Goal: Task Accomplishment & Management: Manage account settings

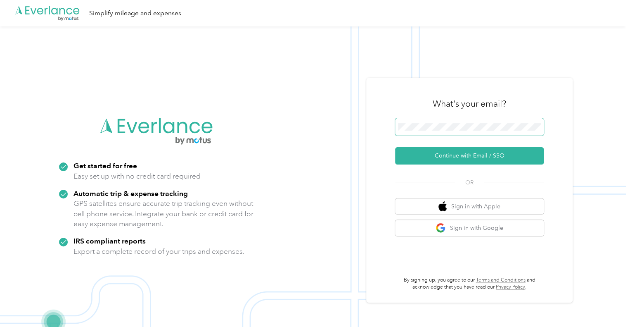
click at [436, 131] on span at bounding box center [469, 126] width 149 height 17
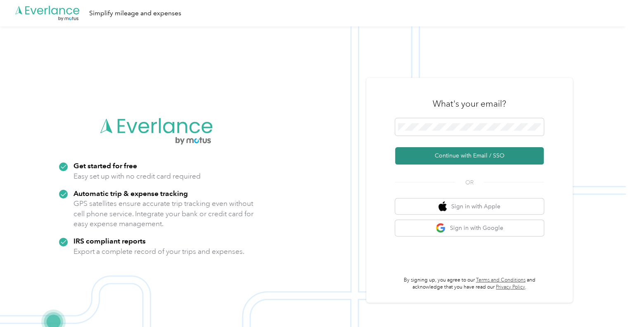
click at [471, 155] on button "Continue with Email / SSO" at bounding box center [469, 155] width 149 height 17
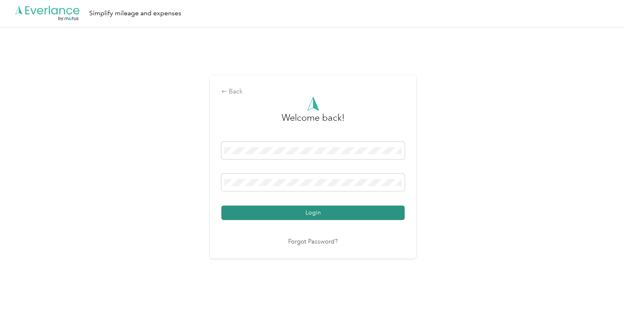
click at [313, 214] on button "Login" at bounding box center [312, 212] width 183 height 14
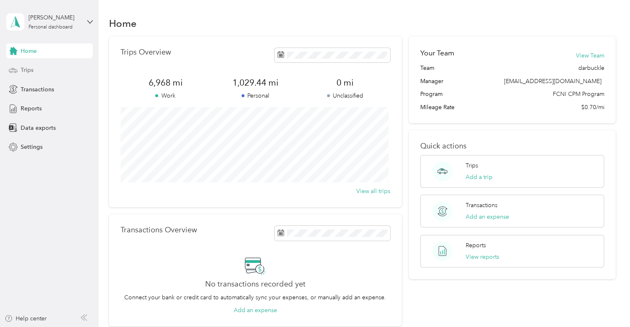
click at [30, 70] on span "Trips" at bounding box center [27, 70] width 13 height 9
